Goal: Information Seeking & Learning: Learn about a topic

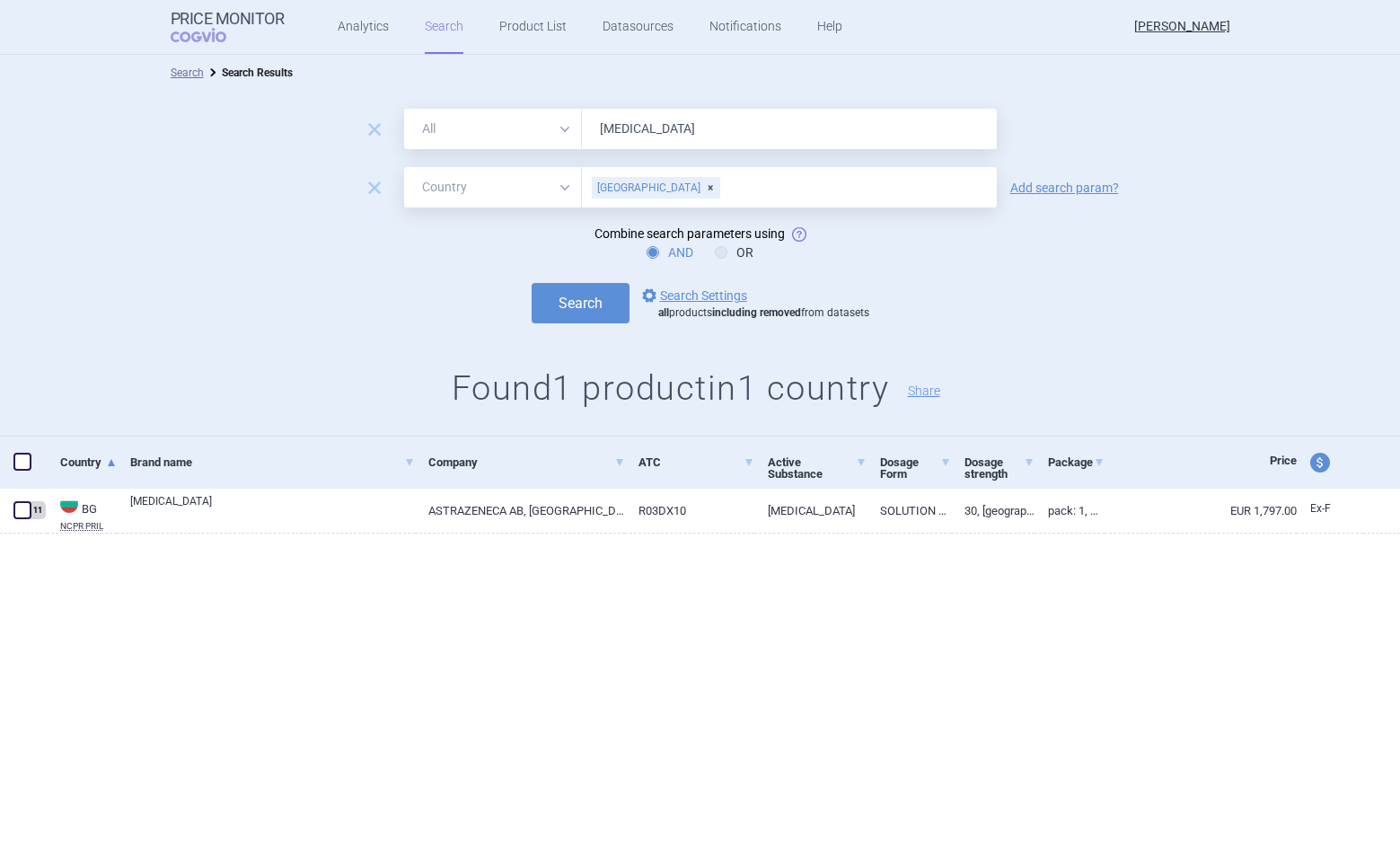
select select "country"
click at [516, 33] on link "Product List" at bounding box center [533, 27] width 68 height 54
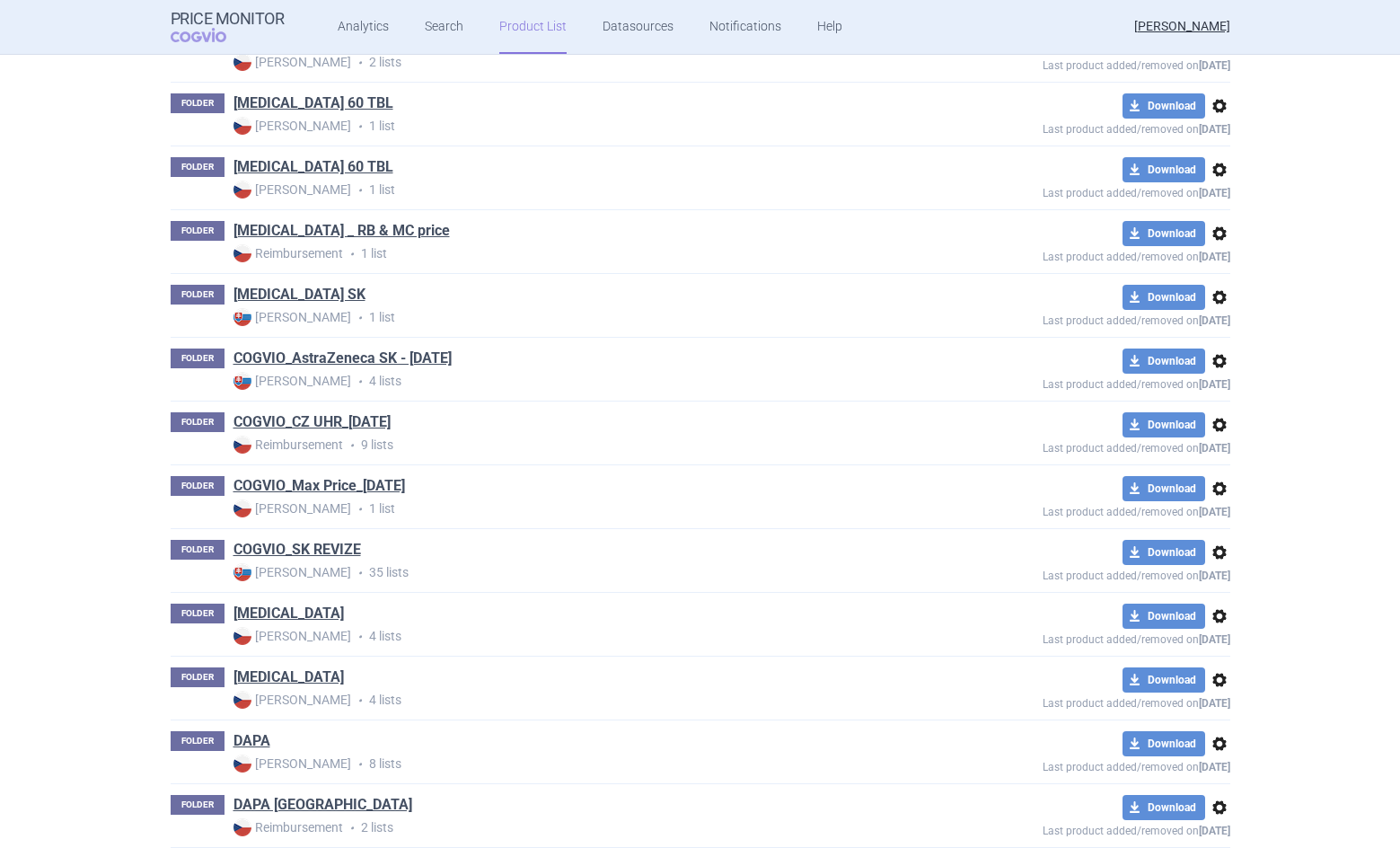
scroll to position [759, 0]
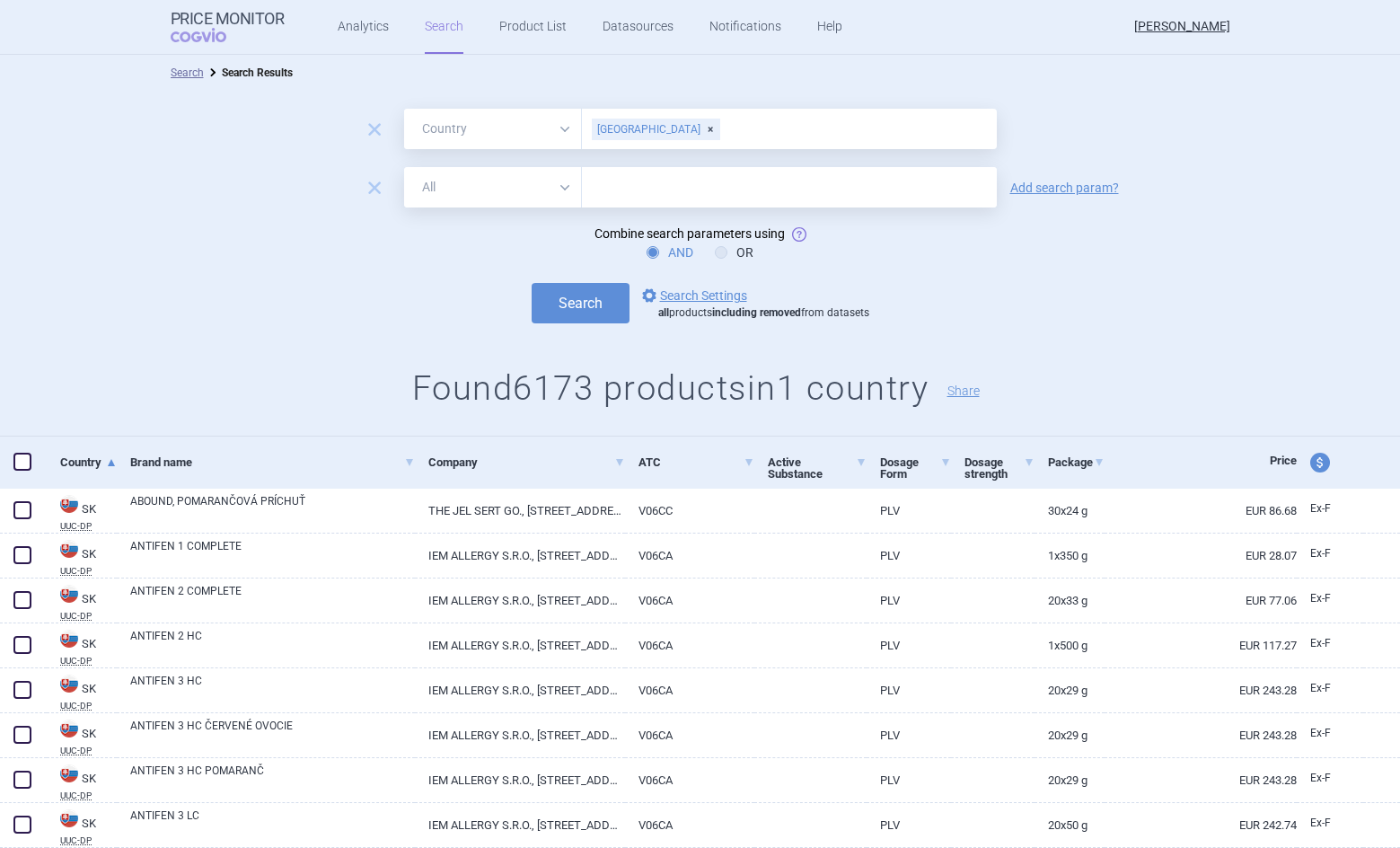
select select "country"
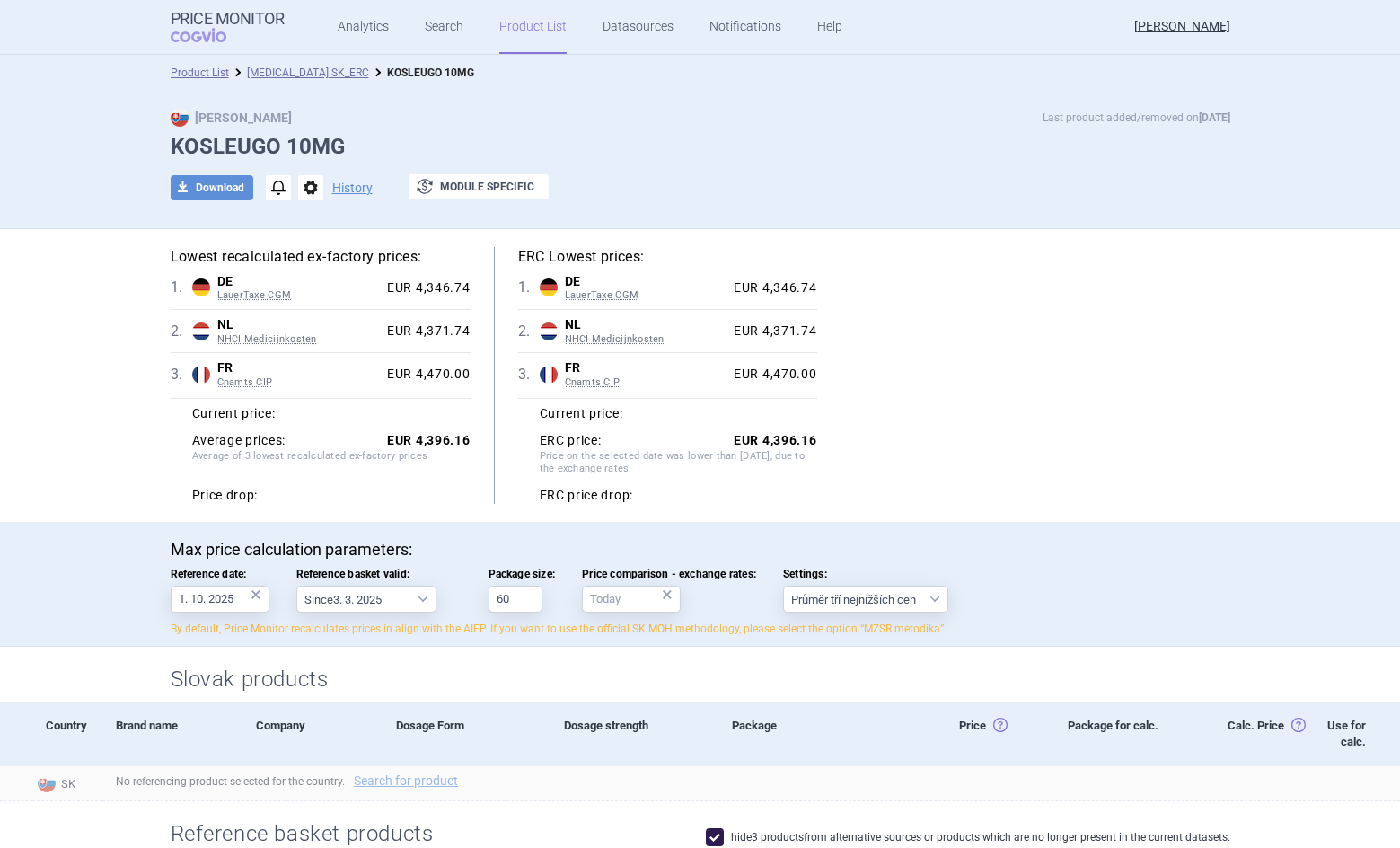
select select "2022-12-01"
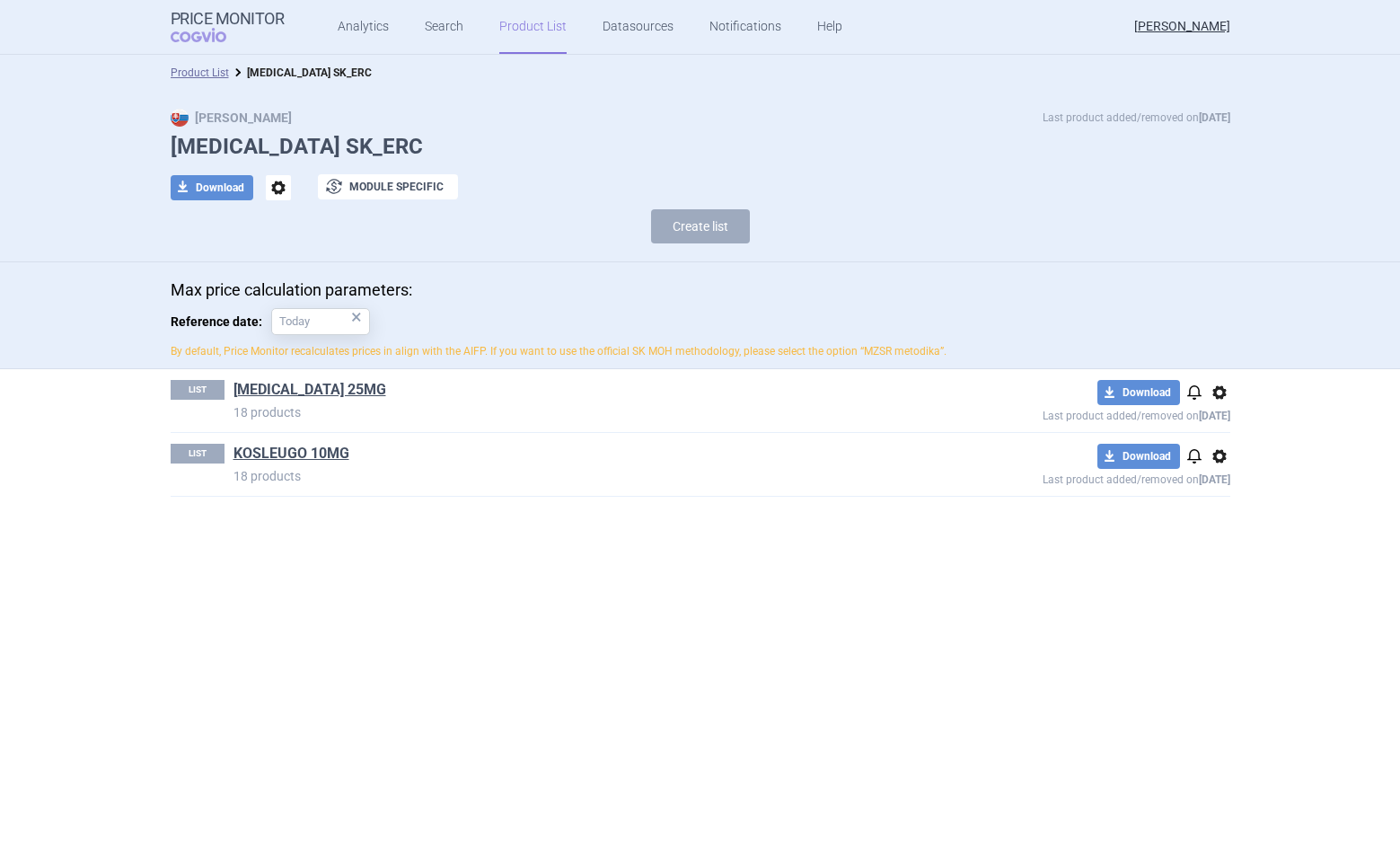
click at [311, 386] on link "KOSELUGO 25MG" at bounding box center [310, 389] width 153 height 19
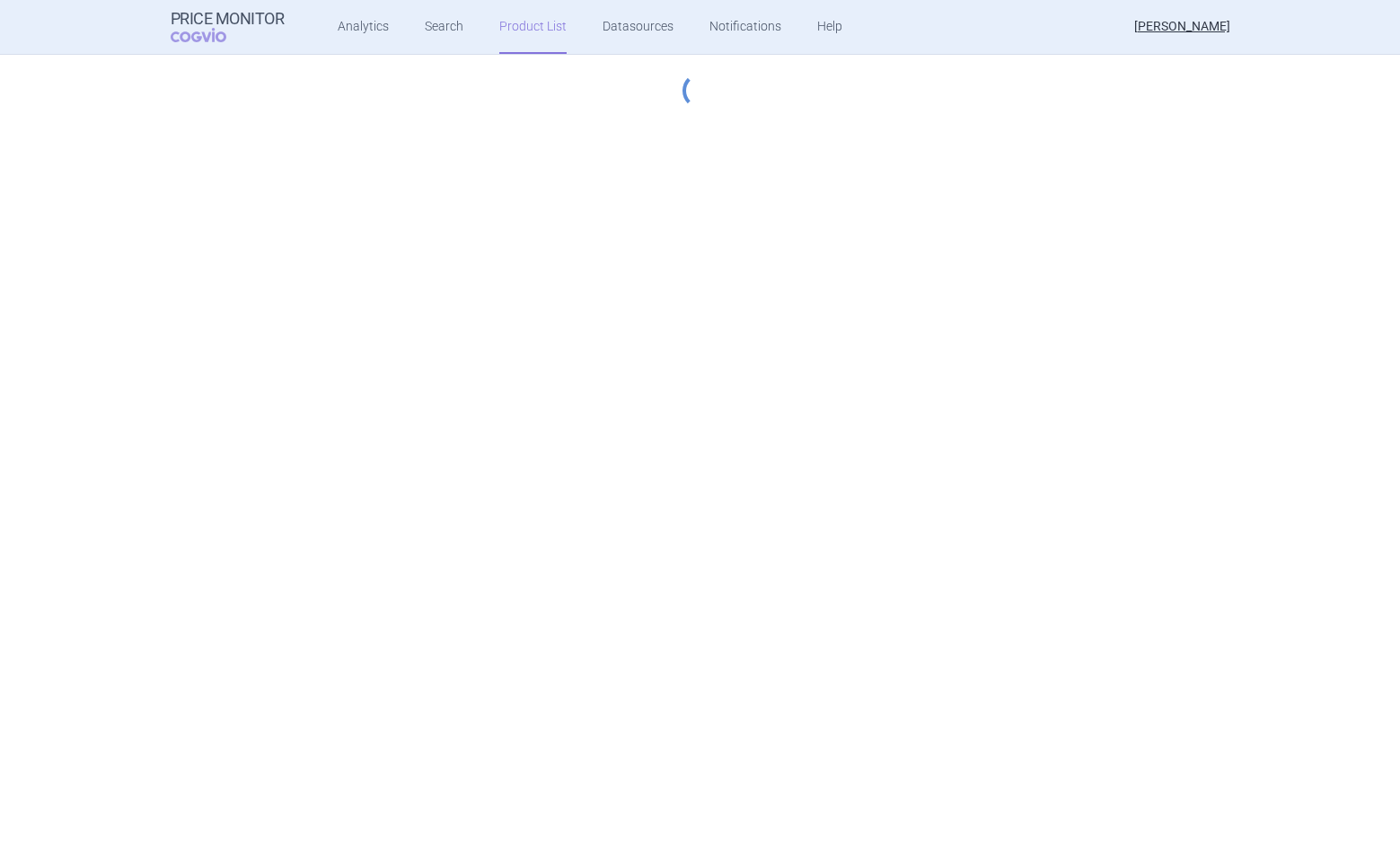
select select "2022-12-01"
